Goal: Task Accomplishment & Management: Use online tool/utility

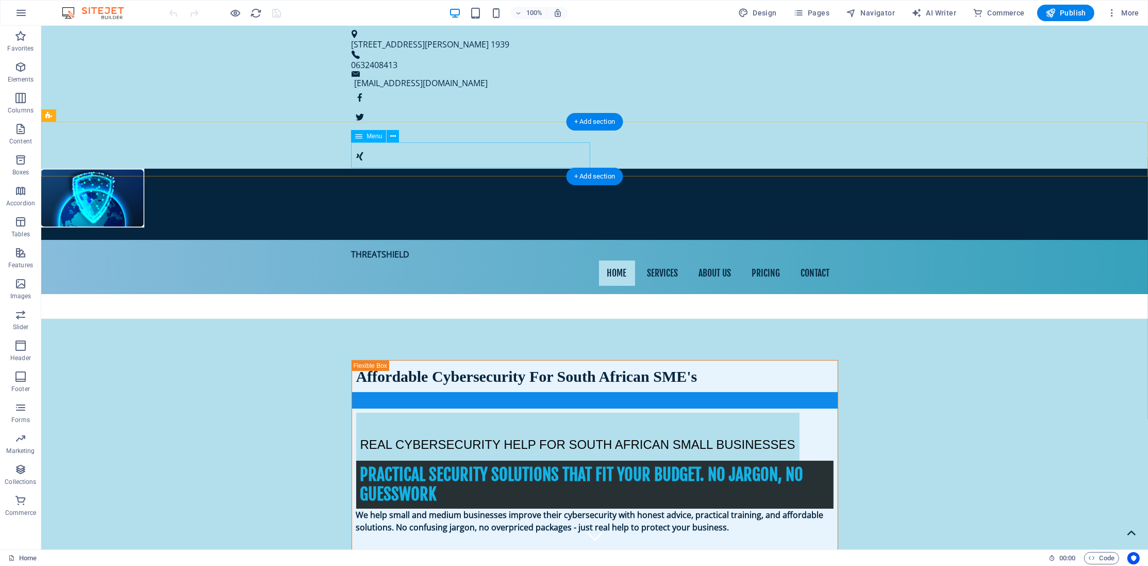
click at [471, 260] on nav "Home Services About us Pricing Contact" at bounding box center [595, 273] width 487 height 26
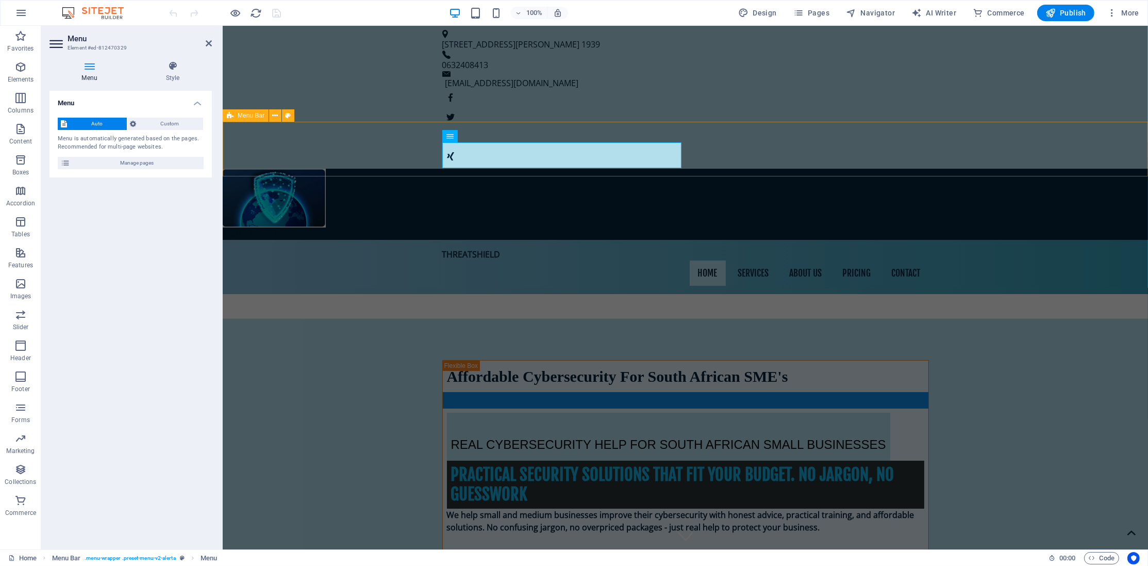
click at [378, 240] on div "THREATSHIELD Home Services About us Pricing Contact" at bounding box center [684, 267] width 925 height 55
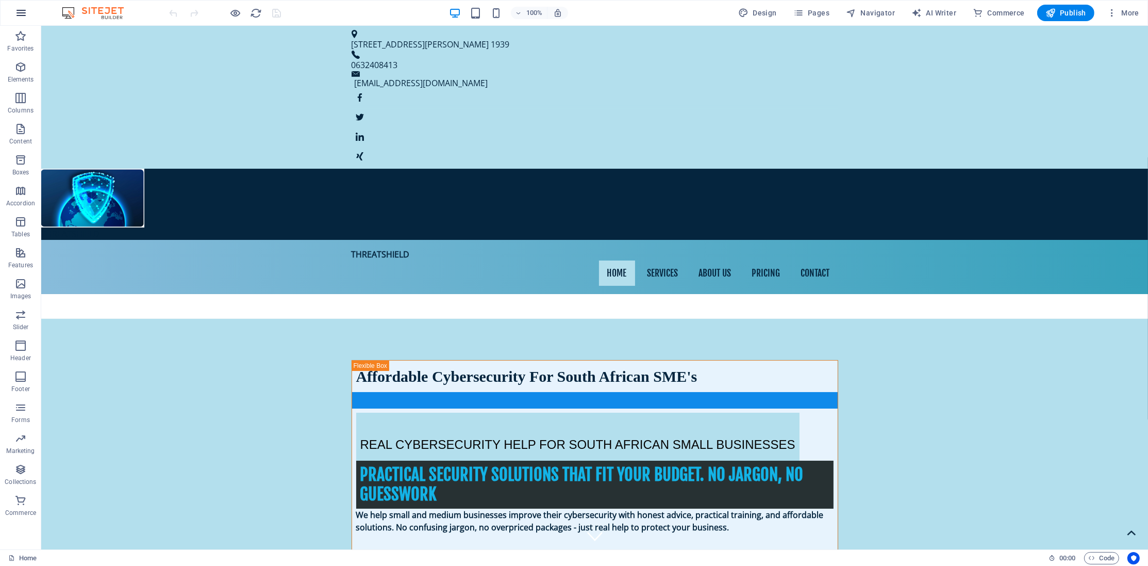
click at [19, 9] on icon "button" at bounding box center [21, 13] width 12 height 12
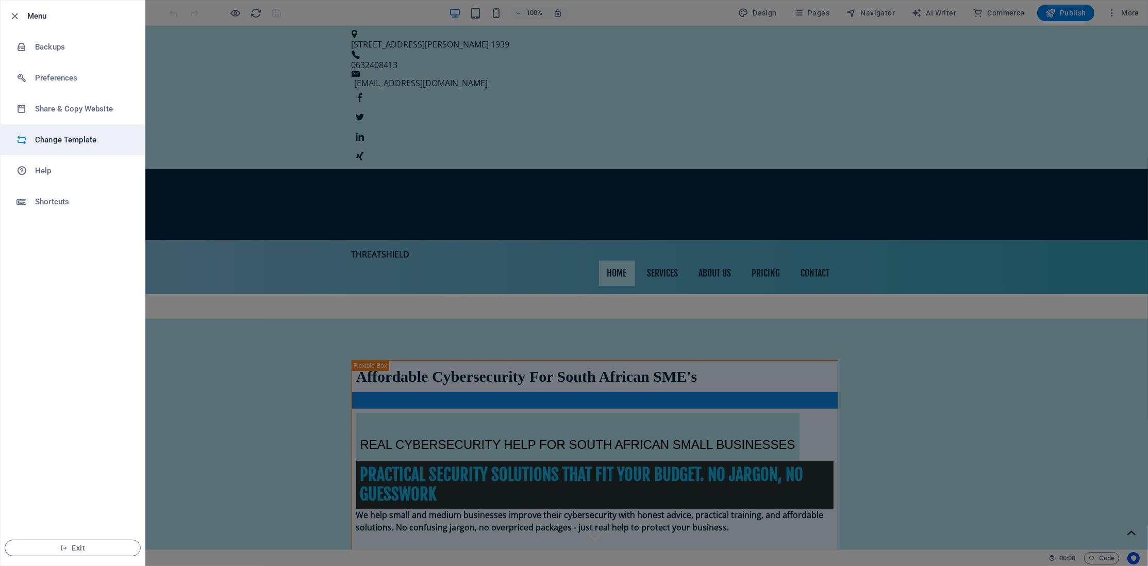
click at [66, 139] on h6 "Change Template" at bounding box center [82, 140] width 95 height 12
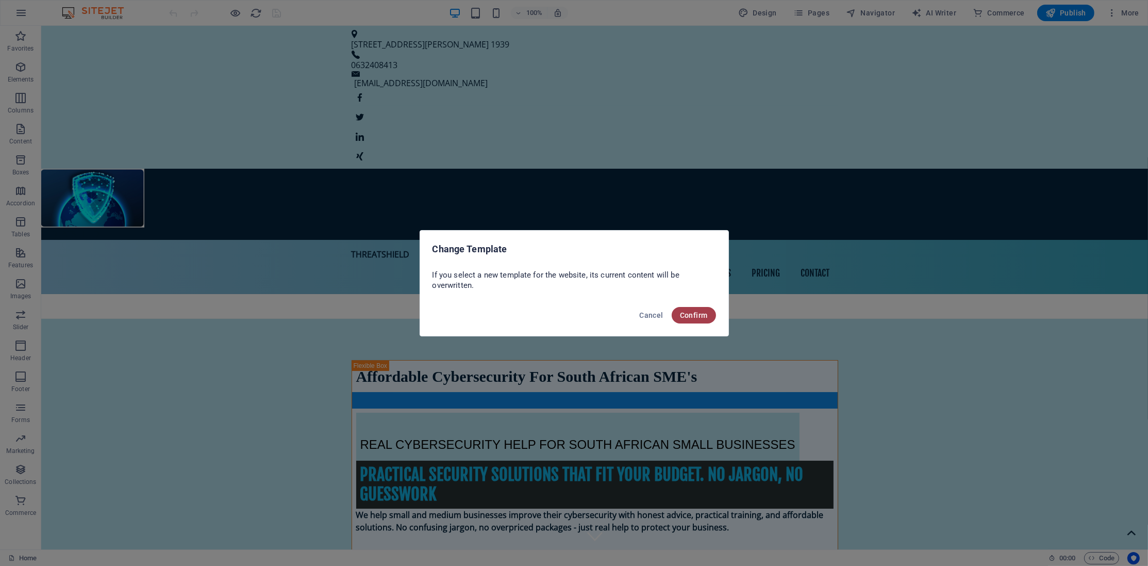
click at [690, 310] on button "Confirm" at bounding box center [694, 315] width 44 height 16
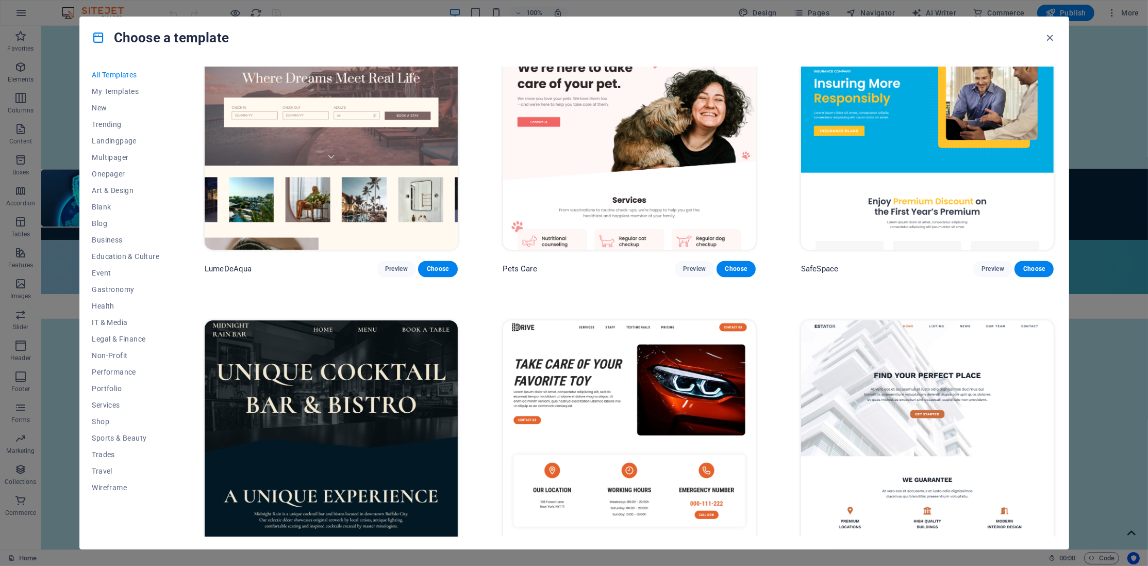
scroll to position [3137, 0]
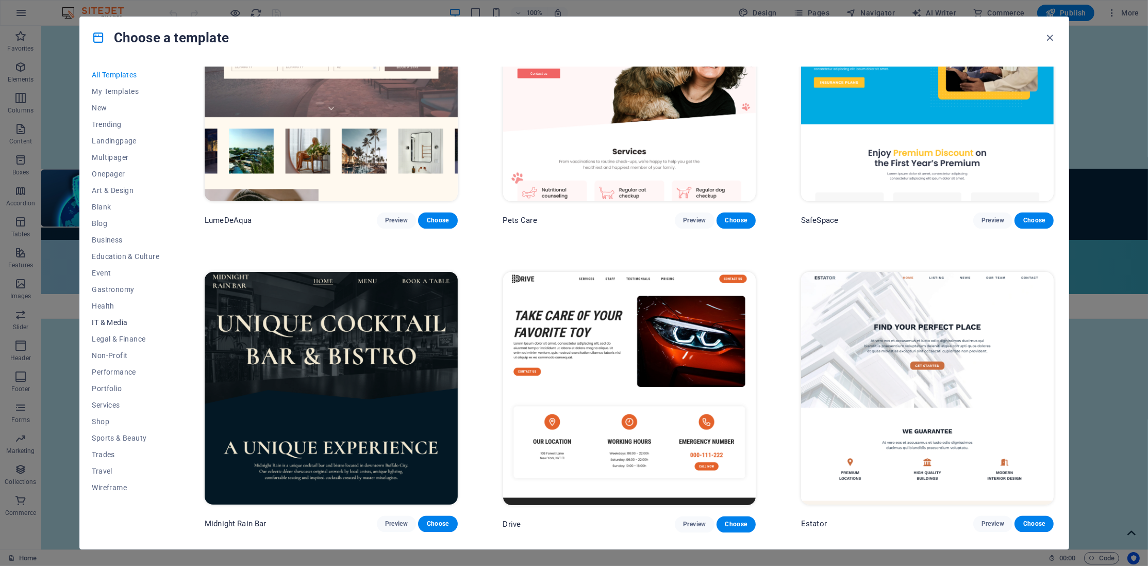
click at [117, 322] on span "IT & Media" at bounding box center [126, 322] width 68 height 8
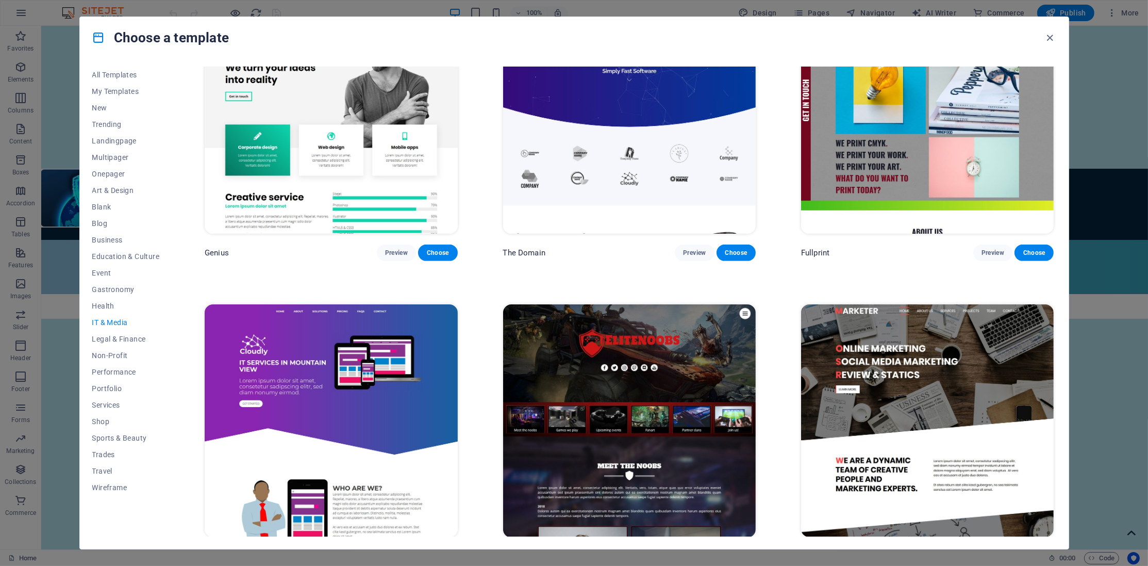
scroll to position [706, 0]
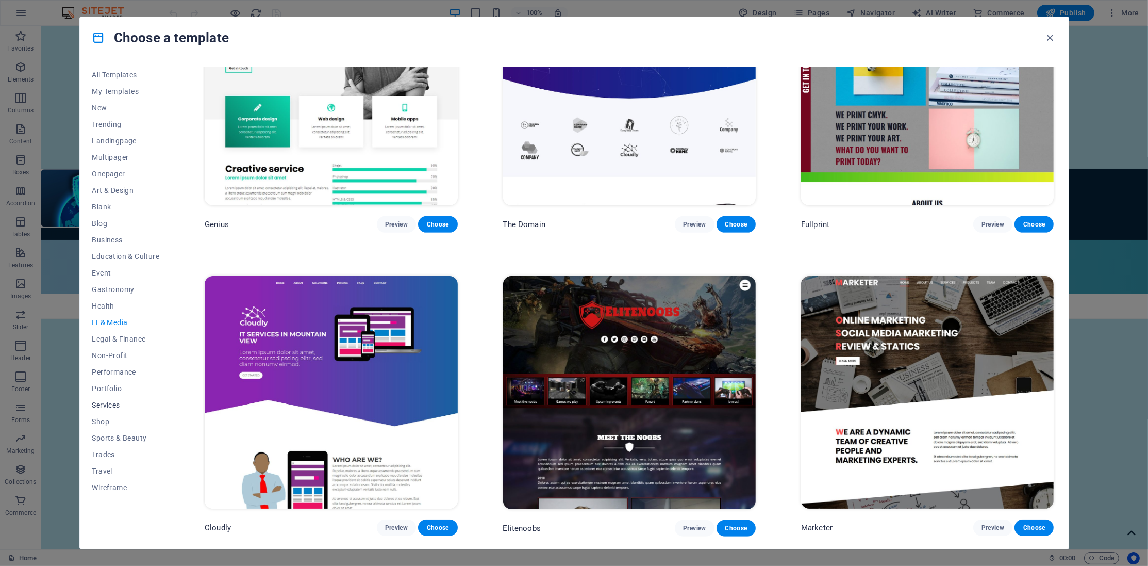
click at [93, 402] on span "Services" at bounding box center [126, 405] width 68 height 8
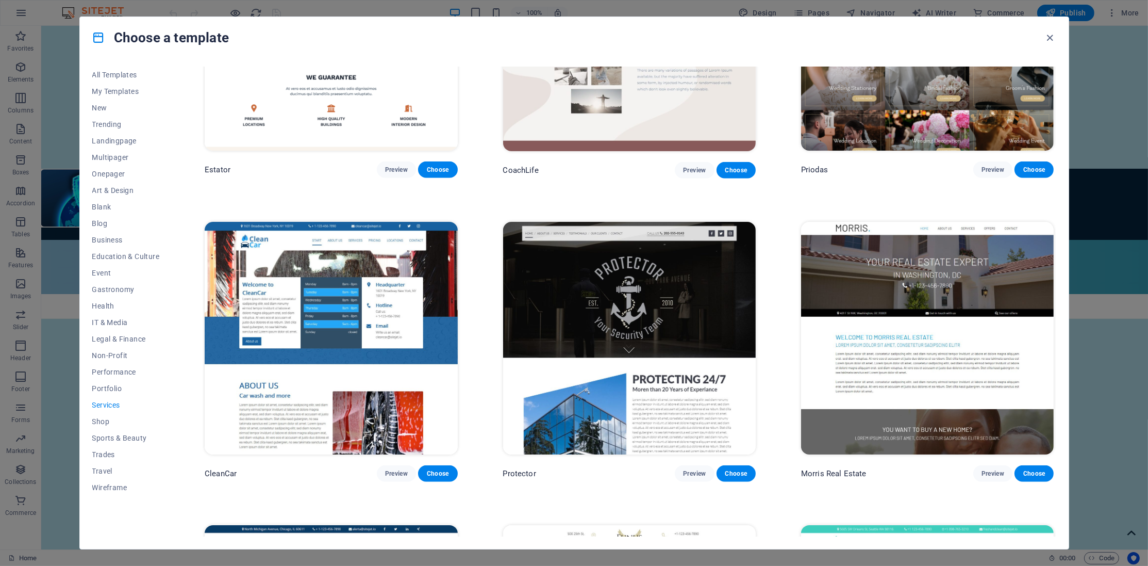
scroll to position [1109, 0]
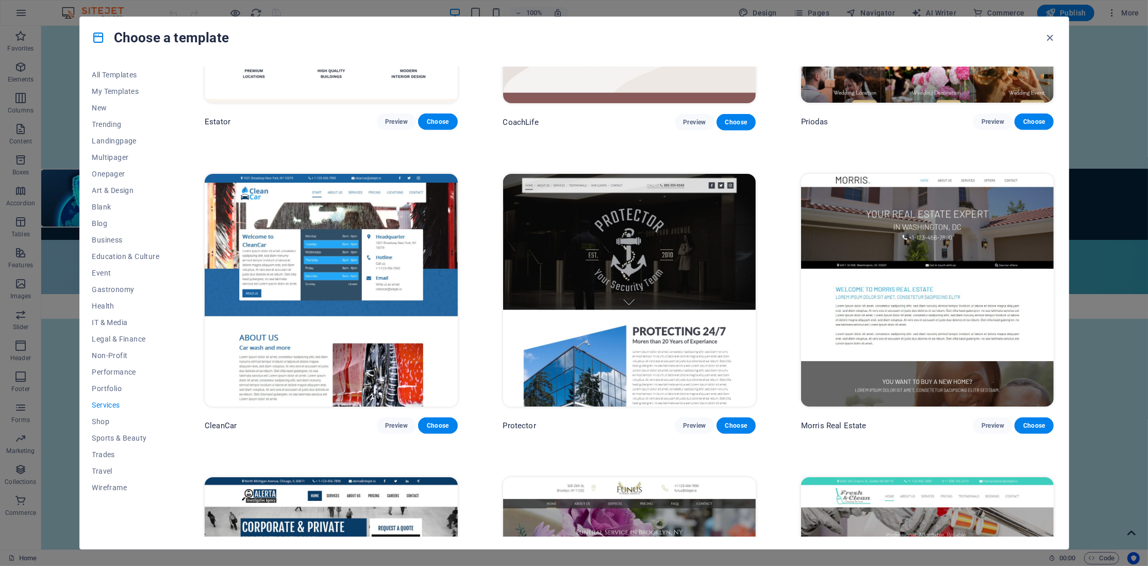
click at [697, 259] on img at bounding box center [629, 290] width 253 height 233
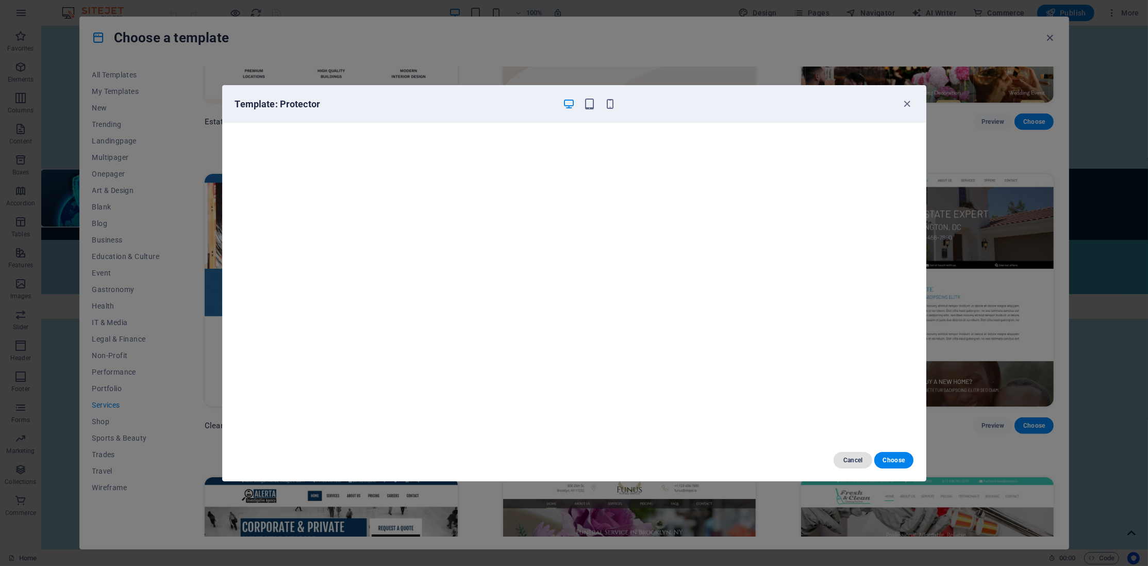
click at [854, 462] on span "Cancel" at bounding box center [853, 460] width 22 height 8
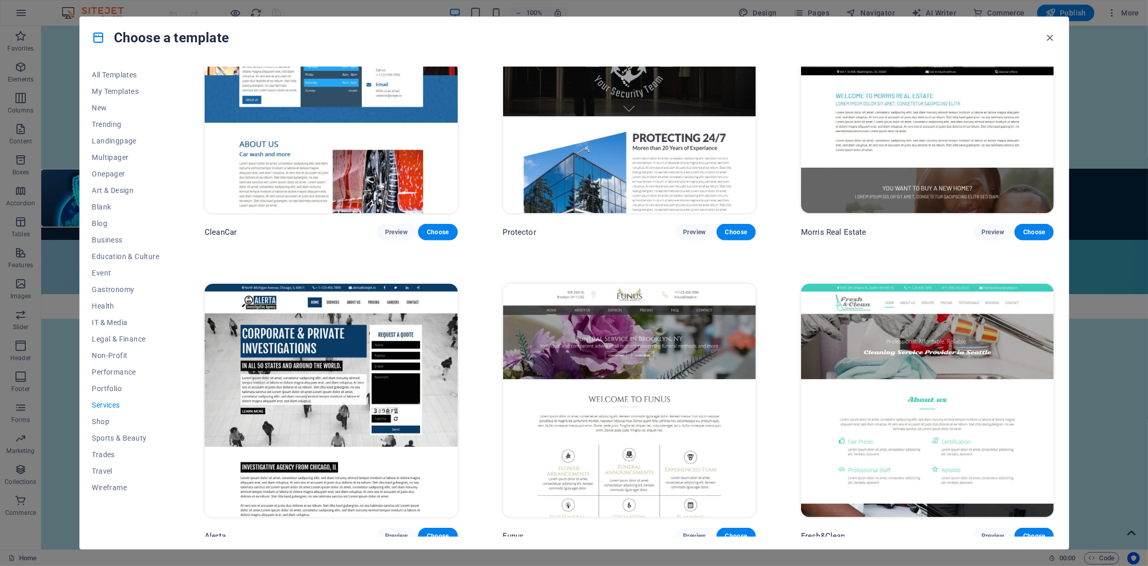
scroll to position [1351, 0]
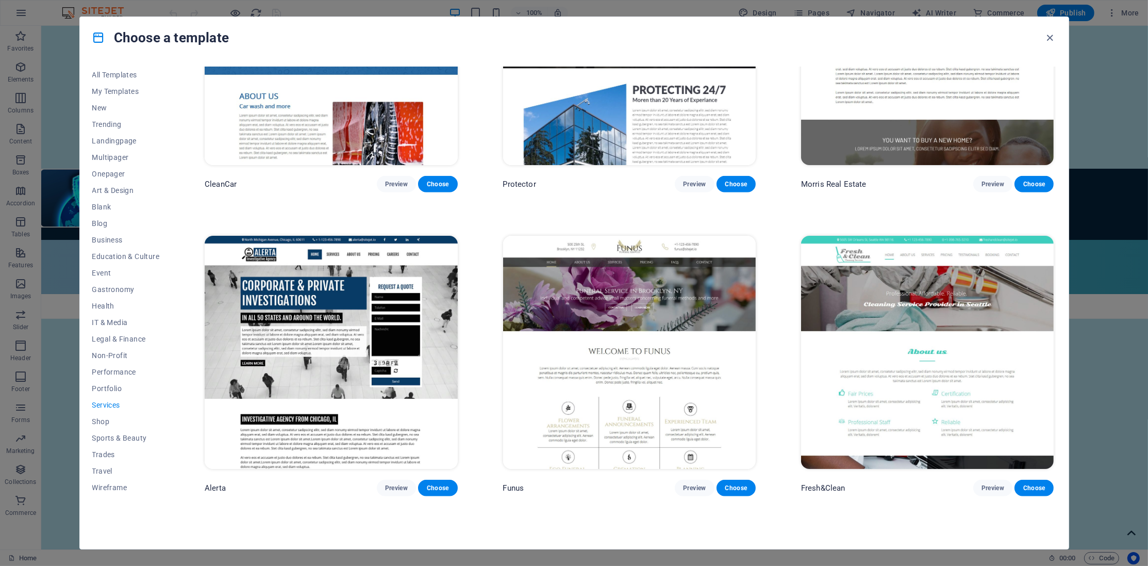
click at [368, 325] on img at bounding box center [331, 352] width 253 height 233
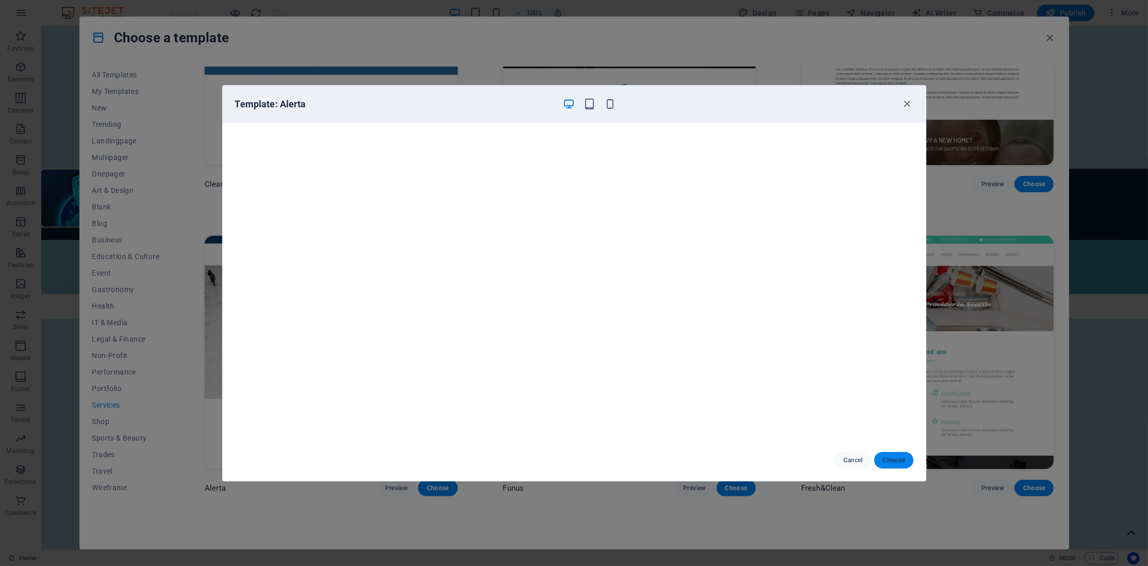
click at [898, 467] on button "Choose" at bounding box center [893, 460] width 39 height 16
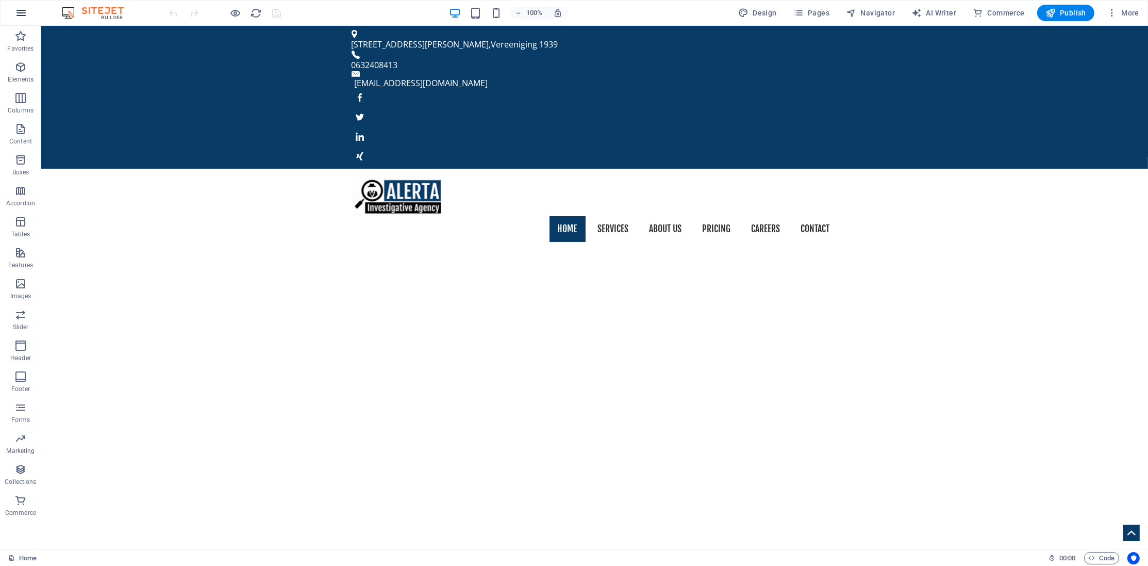
click at [21, 13] on icon "button" at bounding box center [21, 13] width 12 height 12
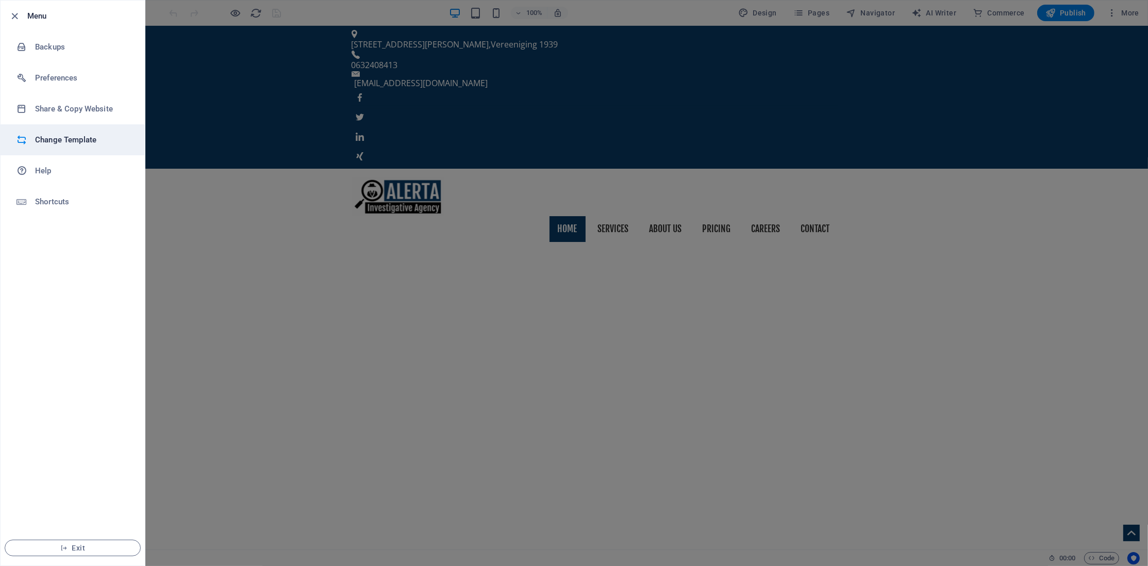
click at [86, 135] on h6 "Change Template" at bounding box center [82, 140] width 95 height 12
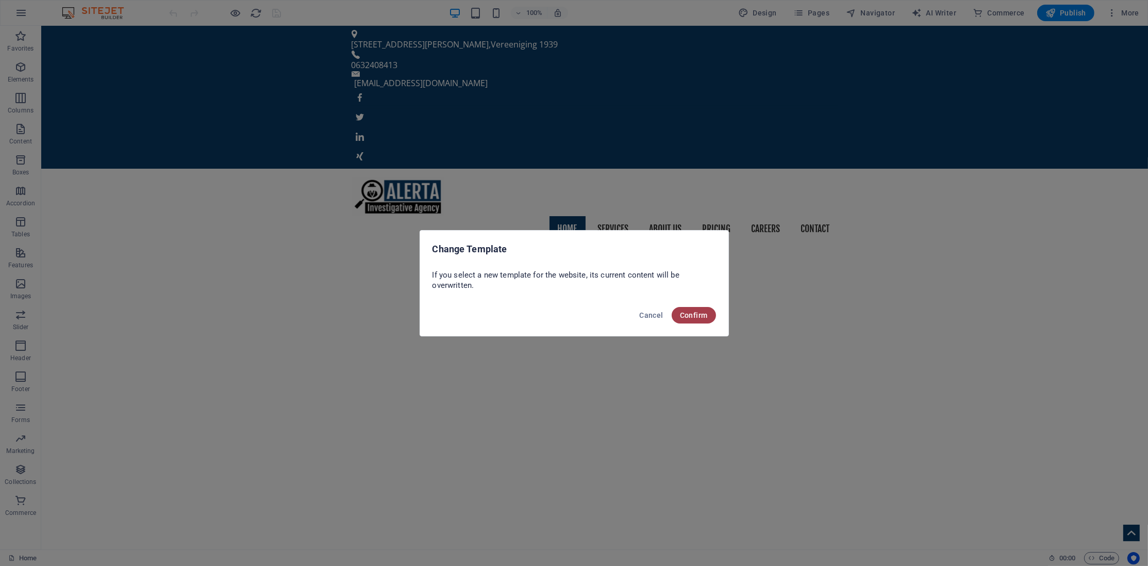
click at [685, 315] on span "Confirm" at bounding box center [694, 315] width 28 height 8
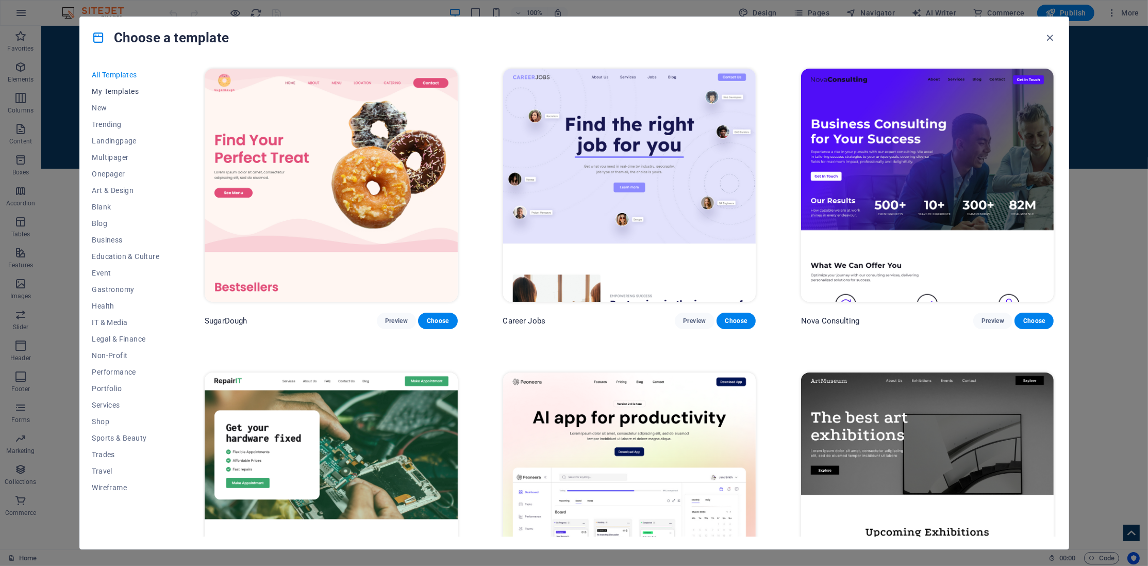
click at [130, 92] on span "My Templates" at bounding box center [126, 91] width 68 height 8
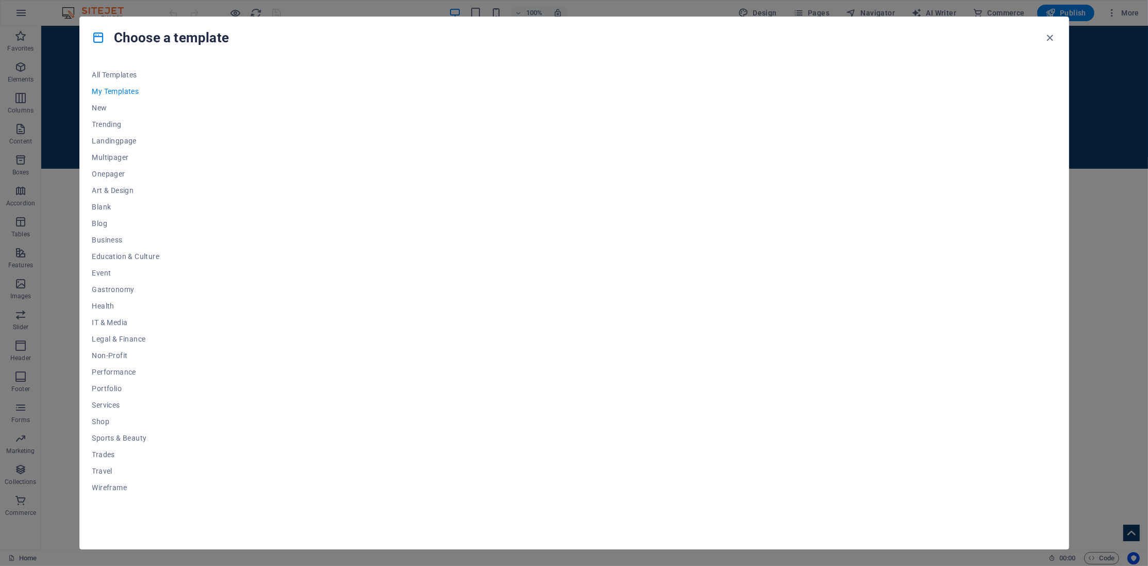
click at [130, 92] on span "My Templates" at bounding box center [126, 91] width 68 height 8
click at [134, 253] on span "Education & Culture" at bounding box center [126, 256] width 68 height 8
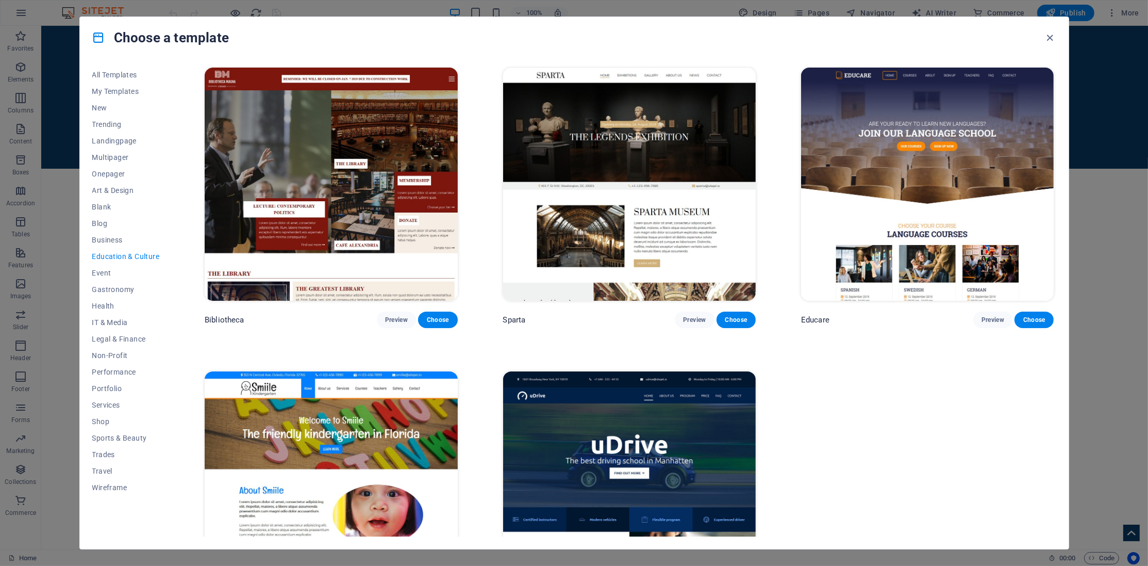
scroll to position [257, 0]
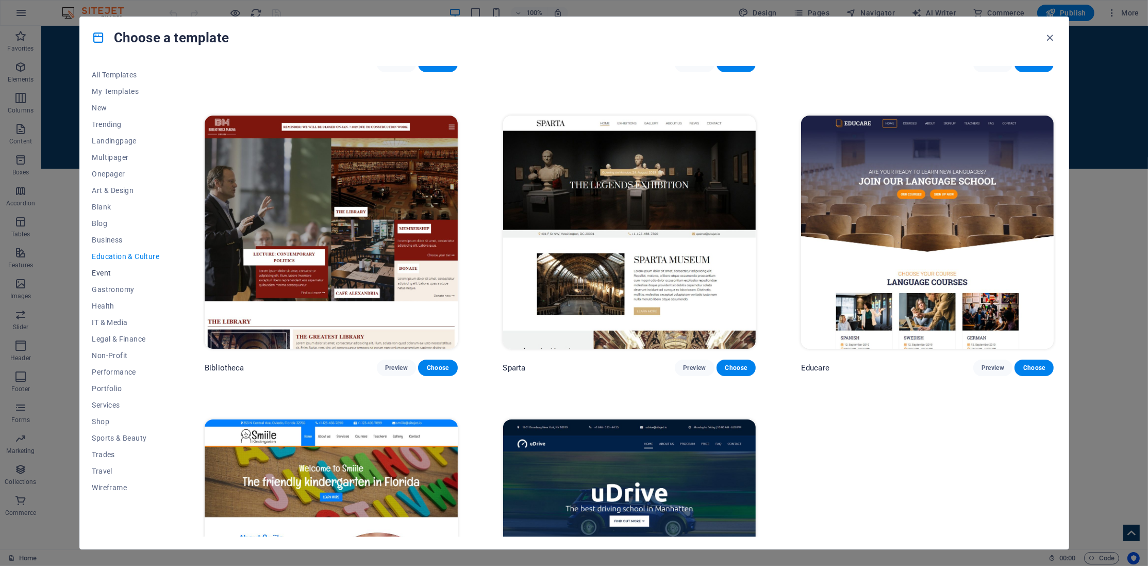
click at [113, 273] on span "Event" at bounding box center [126, 273] width 68 height 8
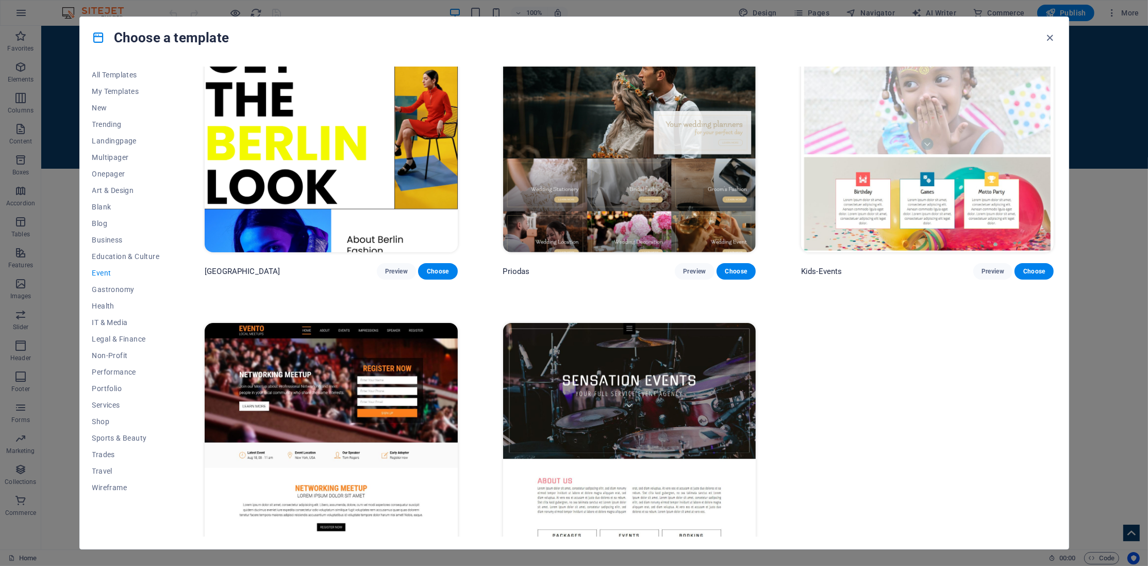
scroll to position [401, 0]
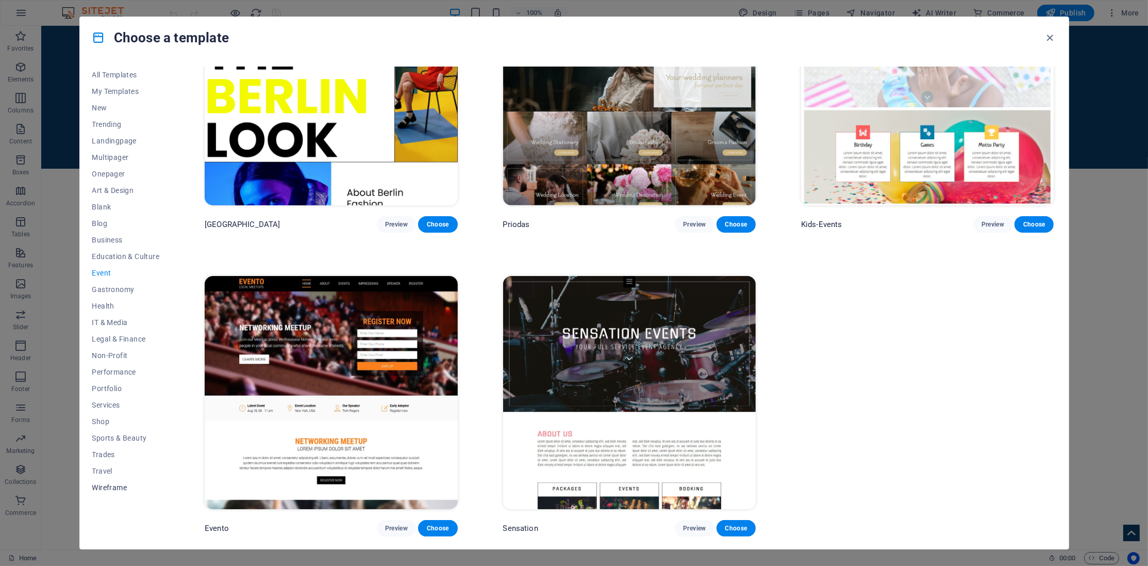
click at [124, 485] on span "Wireframe" at bounding box center [126, 487] width 68 height 8
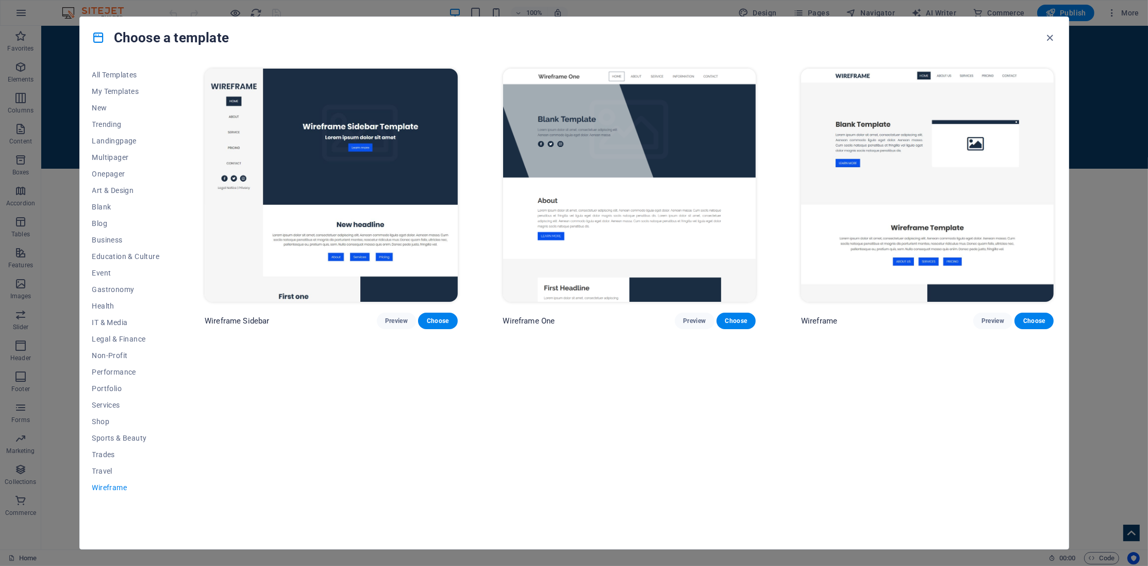
scroll to position [0, 0]
click at [118, 401] on span "Services" at bounding box center [126, 405] width 68 height 8
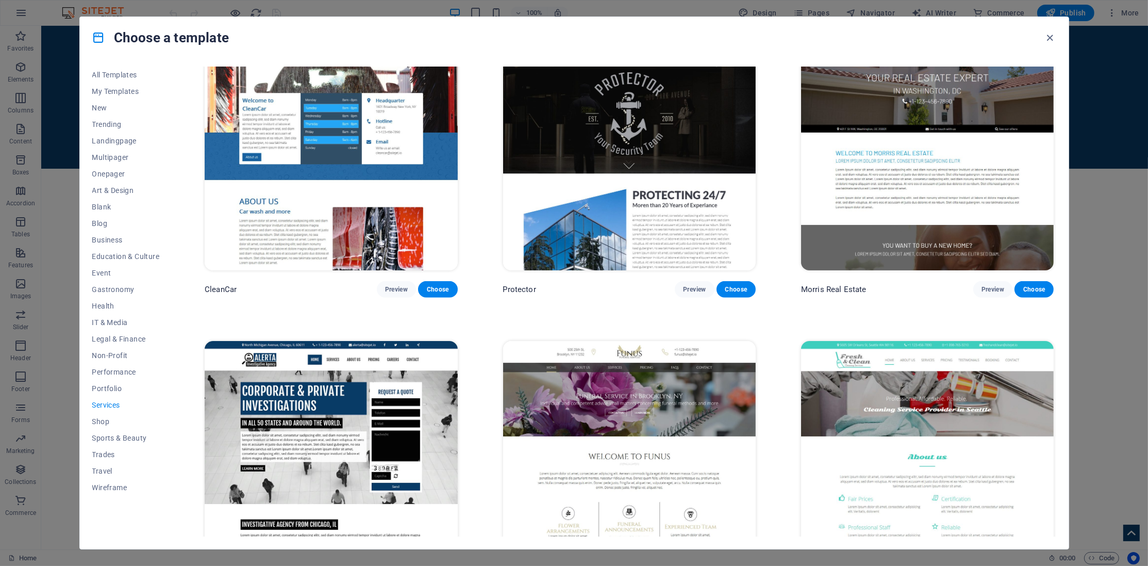
scroll to position [1198, 0]
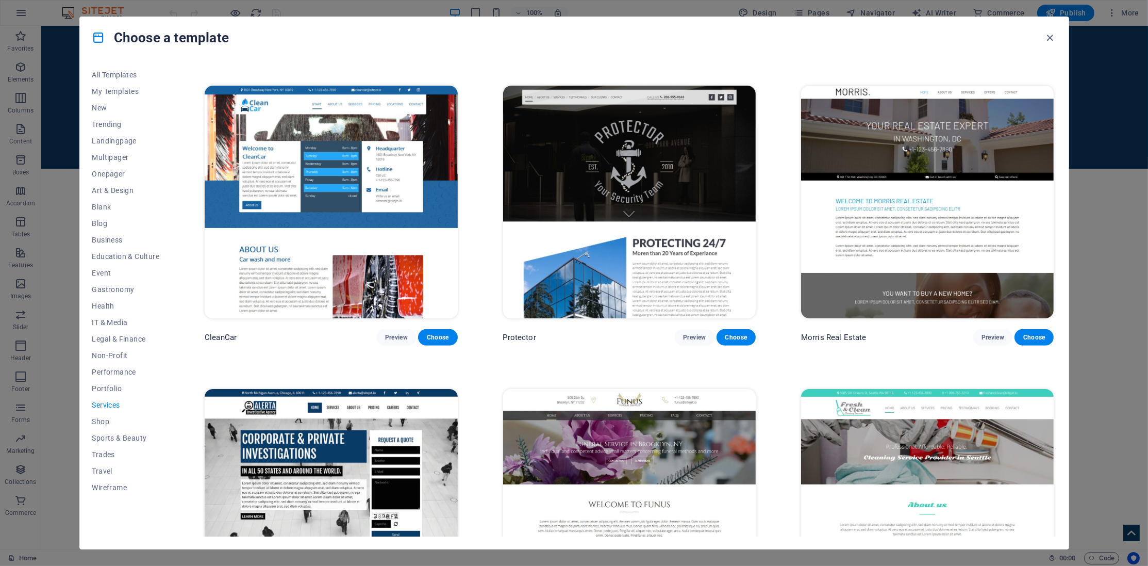
click at [609, 168] on img at bounding box center [629, 202] width 253 height 233
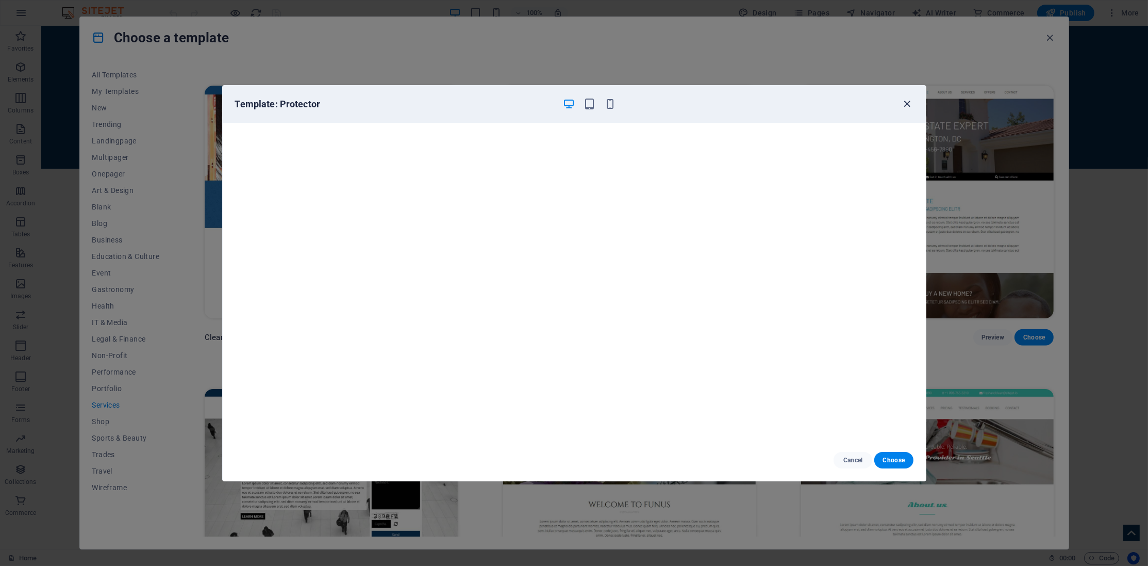
click at [904, 102] on icon "button" at bounding box center [907, 104] width 12 height 12
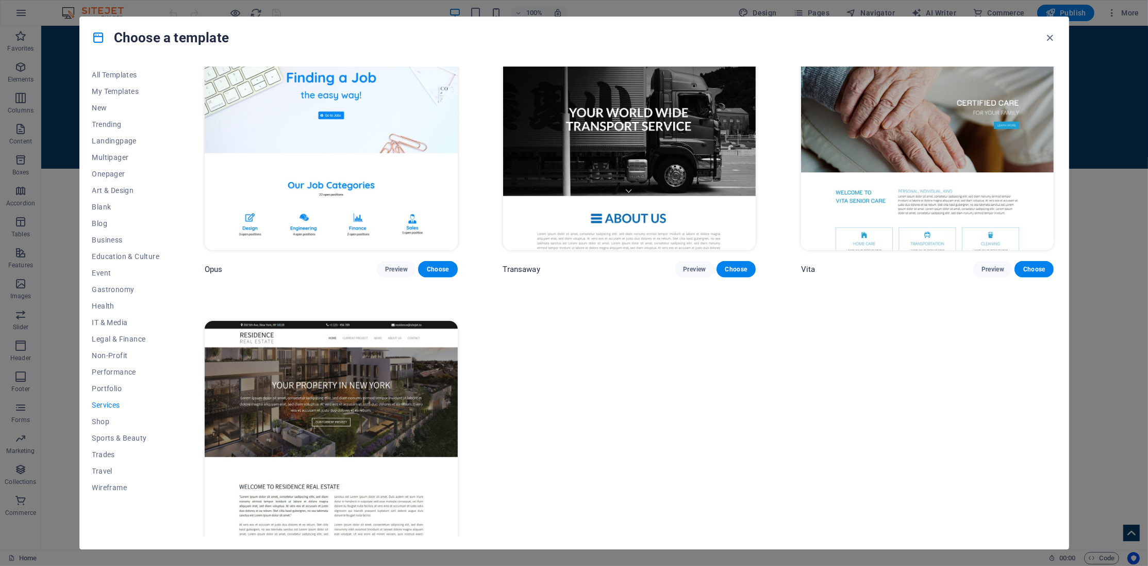
scroll to position [1921, 0]
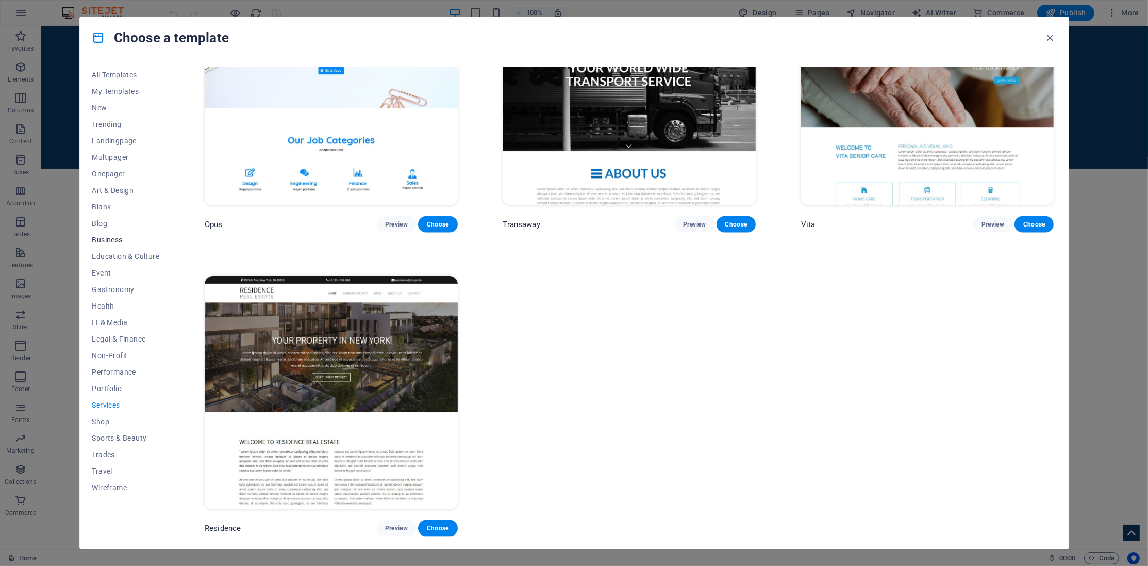
click at [123, 239] on span "Business" at bounding box center [126, 240] width 68 height 8
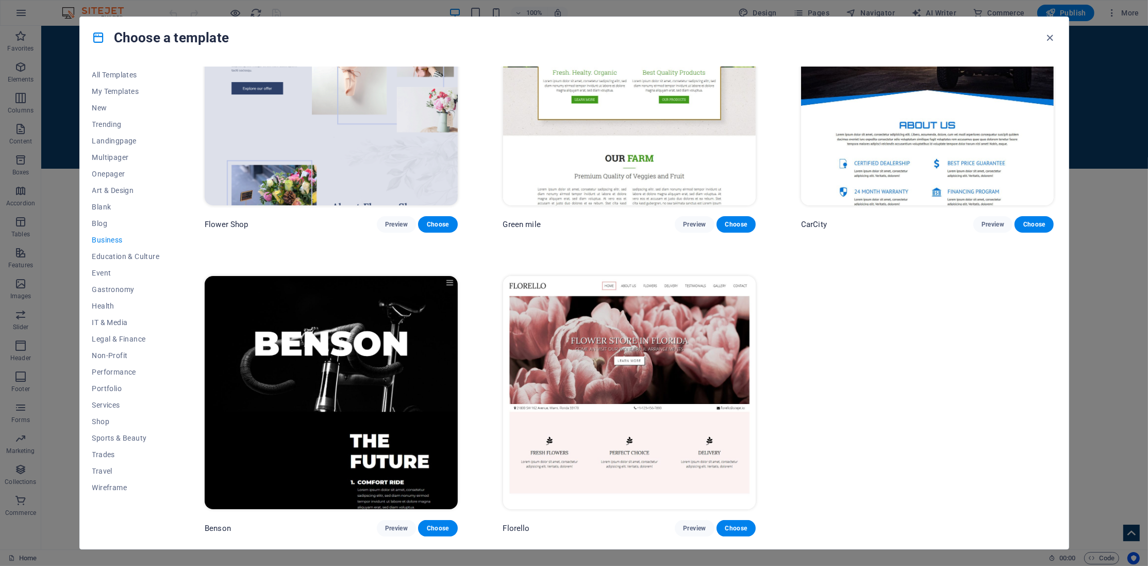
scroll to position [401, 0]
click at [118, 239] on span "Business" at bounding box center [126, 240] width 68 height 8
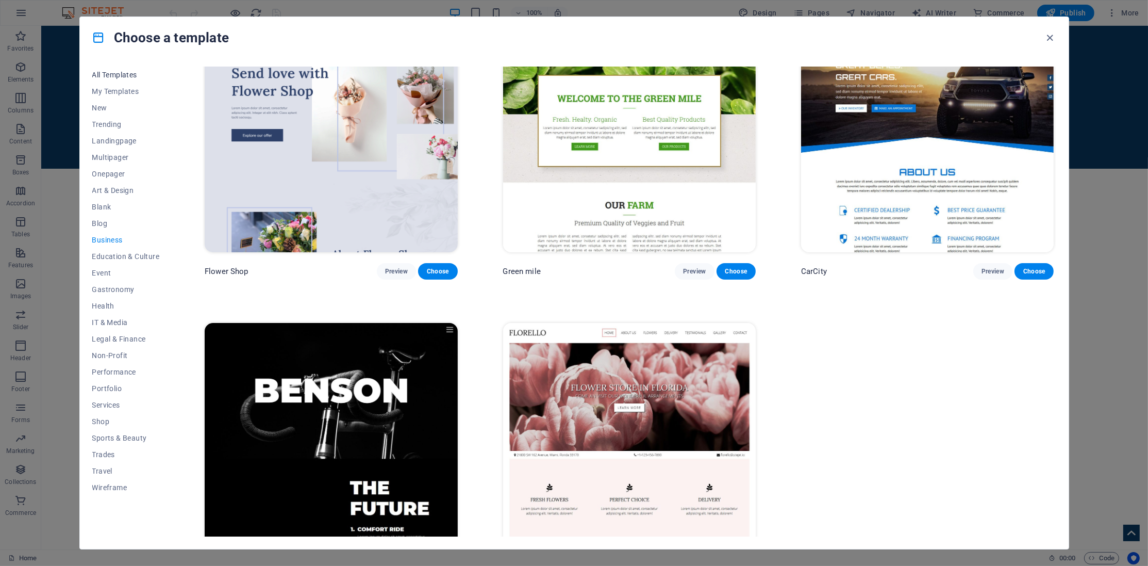
click at [117, 80] on button "All Templates" at bounding box center [126, 75] width 68 height 16
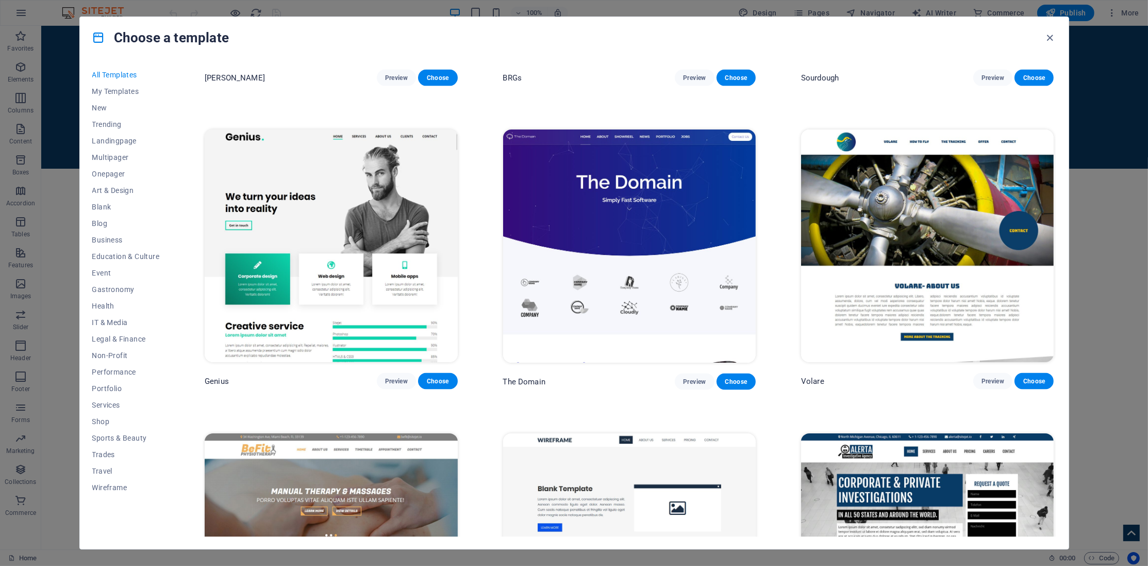
scroll to position [8185, 0]
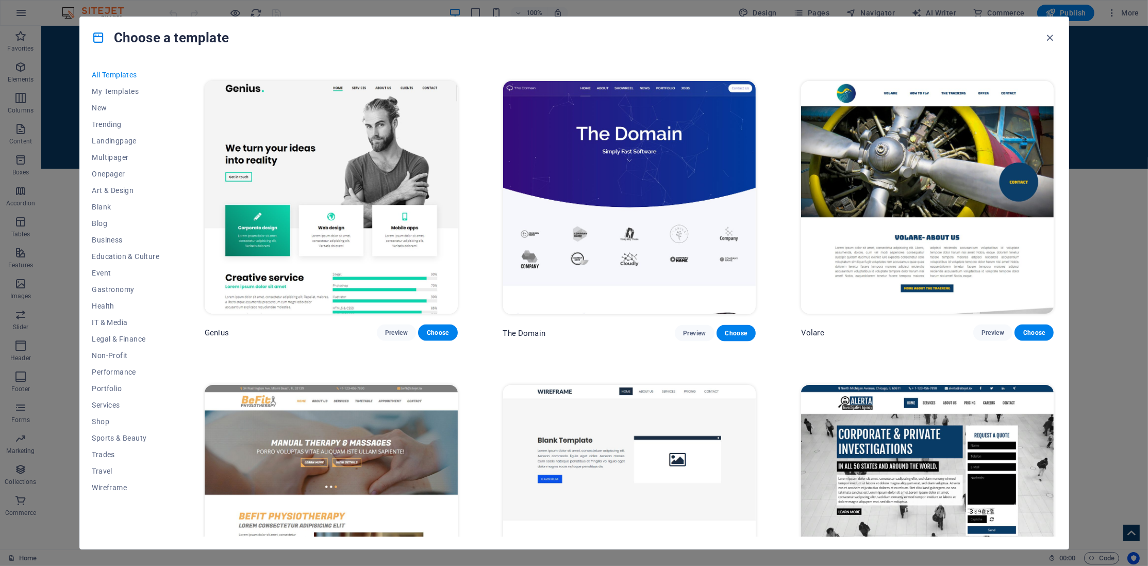
click at [372, 241] on img at bounding box center [331, 197] width 253 height 233
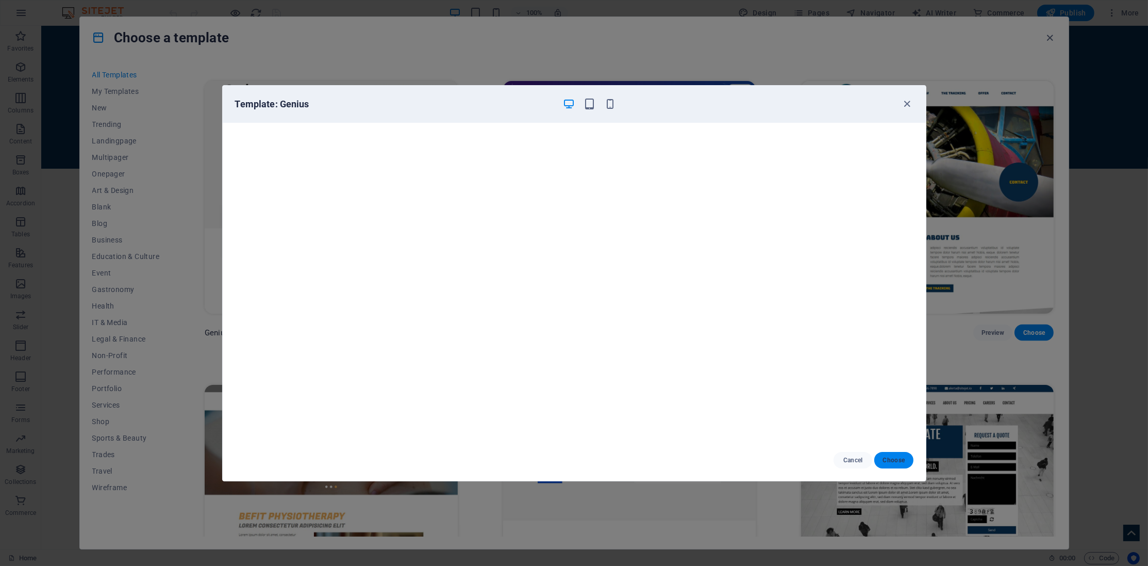
click at [898, 459] on span "Choose" at bounding box center [894, 460] width 22 height 8
